Goal: Find contact information: Find contact information

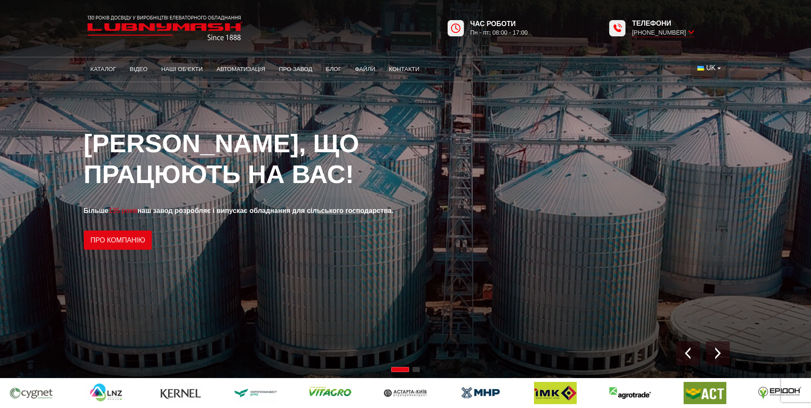
click at [718, 65] on button "UK" at bounding box center [708, 68] width 37 height 16
click at [708, 103] on span "EN" at bounding box center [710, 99] width 9 height 7
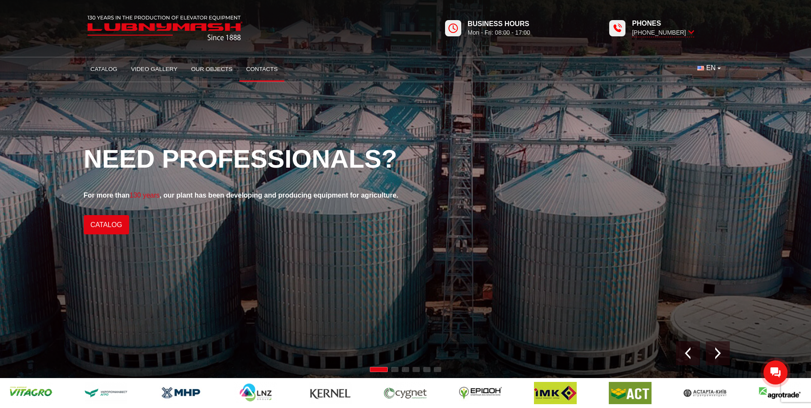
click at [263, 75] on link "Contacts" at bounding box center [261, 69] width 45 height 19
